Goal: Information Seeking & Learning: Learn about a topic

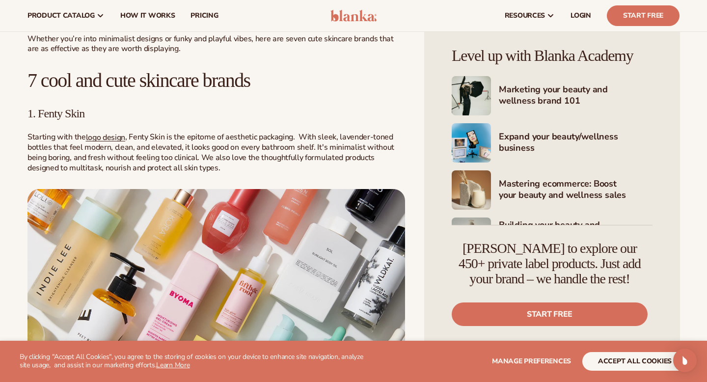
scroll to position [411, 0]
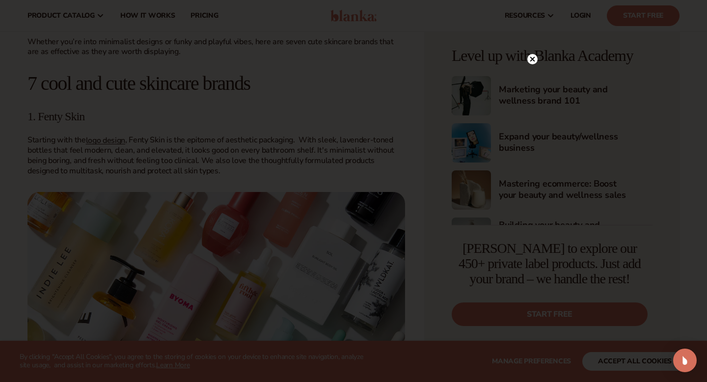
click at [41, 113] on div at bounding box center [353, 191] width 707 height 382
click at [530, 60] on circle at bounding box center [532, 59] width 10 height 10
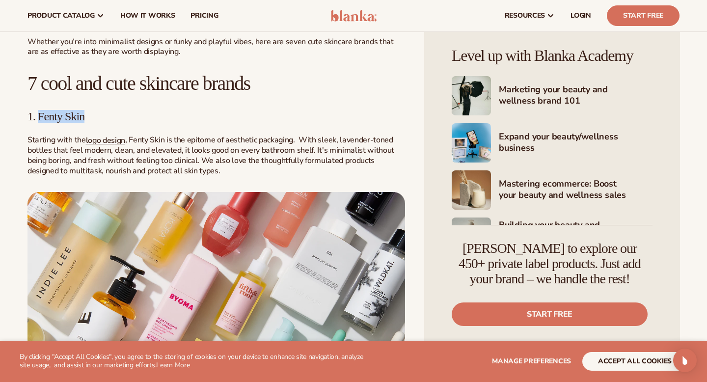
drag, startPoint x: 36, startPoint y: 116, endPoint x: 146, endPoint y: 119, distance: 110.5
click at [146, 119] on h3 "1. Fenty Skin" at bounding box center [216, 116] width 378 height 13
copy span "Fenty Skin"
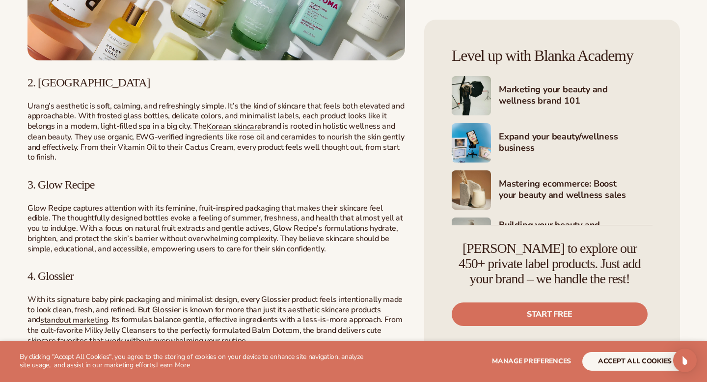
scroll to position [780, 0]
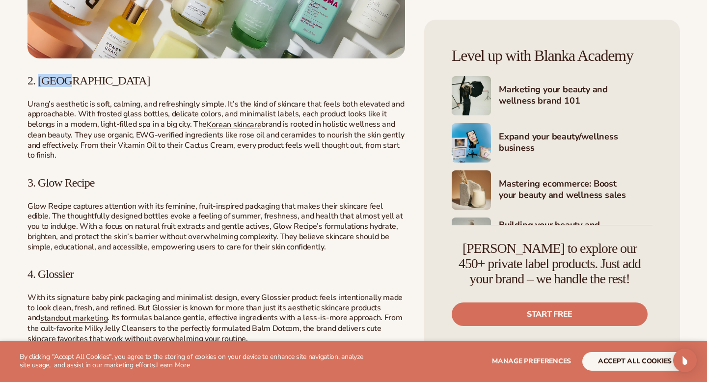
drag, startPoint x: 78, startPoint y: 75, endPoint x: 40, endPoint y: 80, distance: 38.1
click at [40, 80] on h3 "2. [GEOGRAPHIC_DATA]" at bounding box center [216, 80] width 378 height 13
copy span "Urang"
drag, startPoint x: 102, startPoint y: 186, endPoint x: 40, endPoint y: 181, distance: 62.1
click at [40, 181] on h3 "3. Glow Recipe" at bounding box center [216, 182] width 378 height 13
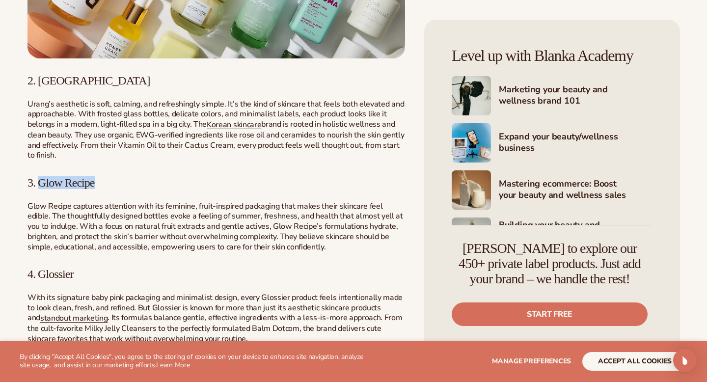
copy span "Glow Recipe"
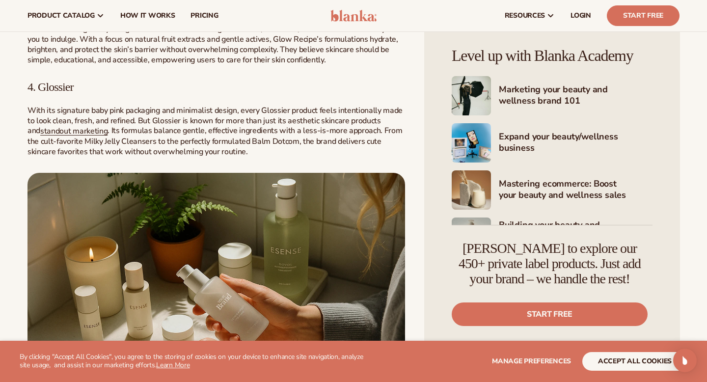
scroll to position [955, 0]
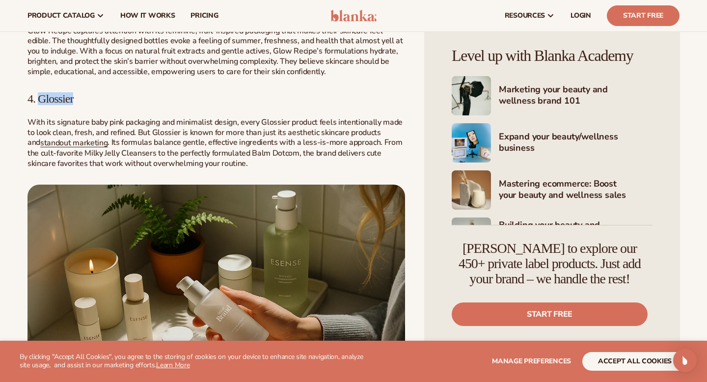
drag, startPoint x: 86, startPoint y: 99, endPoint x: 38, endPoint y: 97, distance: 48.2
click at [38, 97] on h3 "4. Glossier" at bounding box center [216, 98] width 378 height 13
copy span "Glossier"
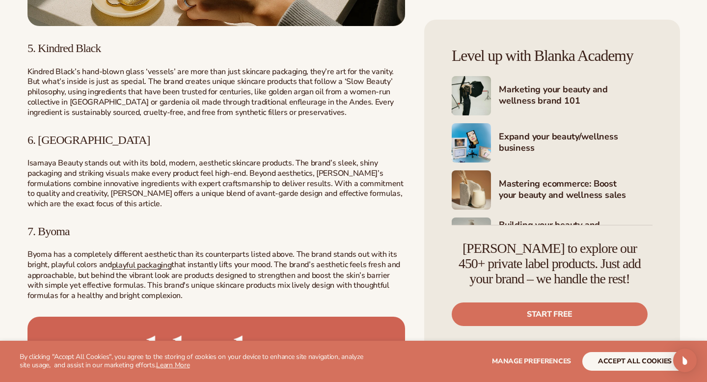
scroll to position [1352, 0]
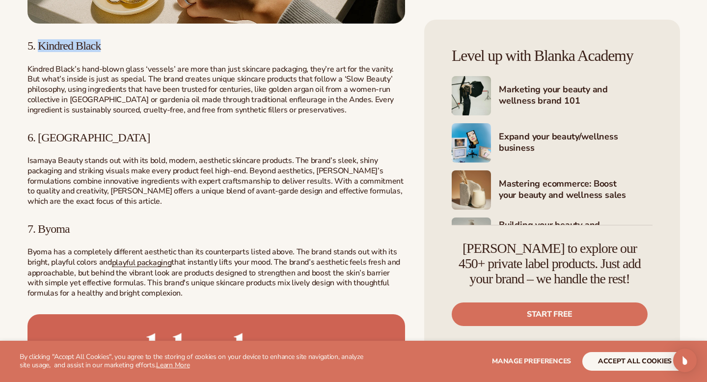
drag, startPoint x: 113, startPoint y: 43, endPoint x: 39, endPoint y: 43, distance: 74.1
click at [39, 43] on h3 "5. Kindred Black" at bounding box center [216, 45] width 378 height 13
copy span "Kindred Black"
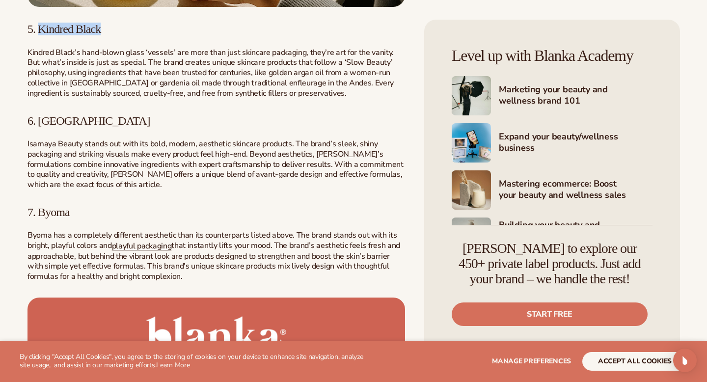
scroll to position [1372, 0]
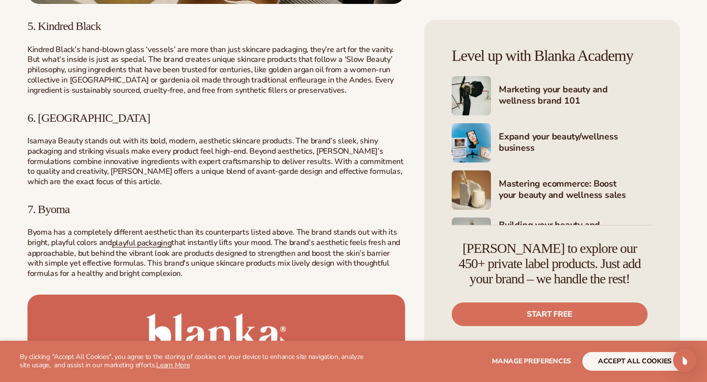
click at [63, 117] on span "6. [GEOGRAPHIC_DATA]" at bounding box center [88, 117] width 123 height 13
copy span "Isamaya"
click at [62, 211] on span "7. Byoma" at bounding box center [48, 209] width 42 height 13
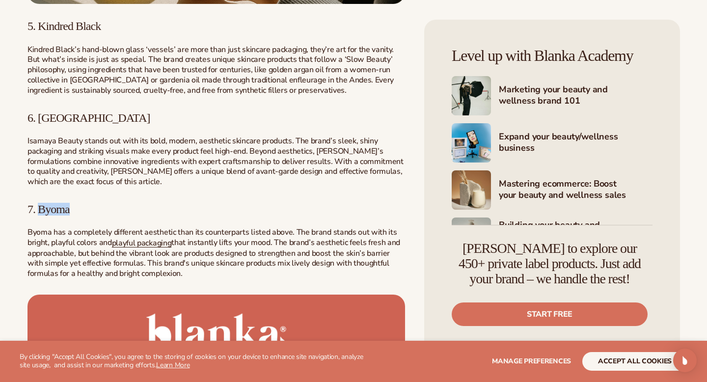
copy span "Byoma"
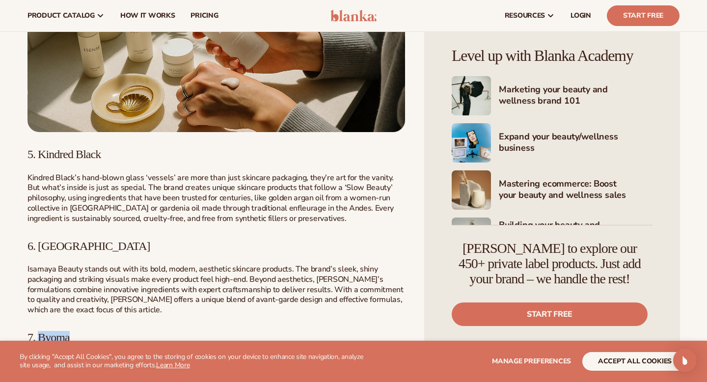
scroll to position [1241, 0]
